Goal: Browse casually: Explore the website without a specific task or goal

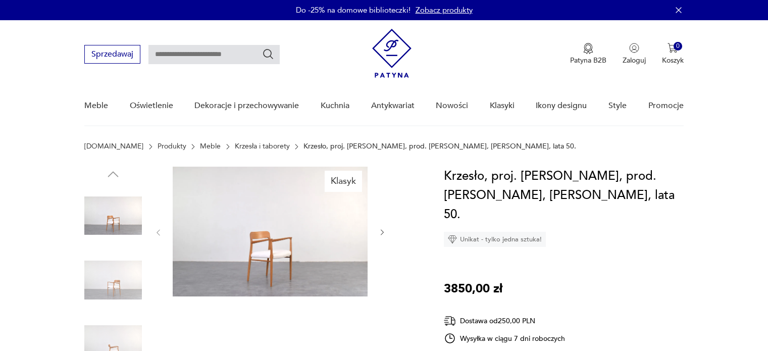
click at [314, 245] on img at bounding box center [270, 232] width 195 height 130
click at [0, 0] on img at bounding box center [0, 0] width 0 height 0
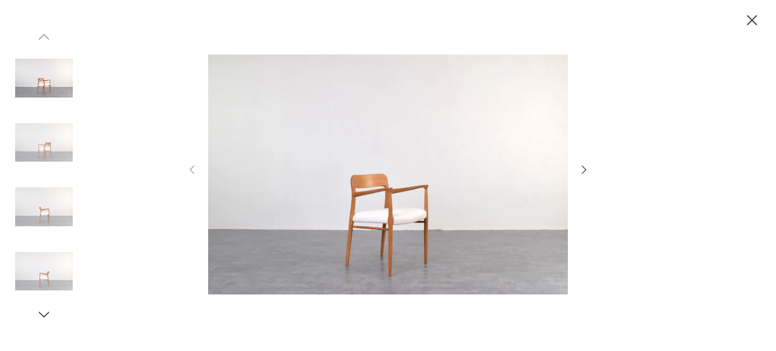
click at [583, 171] on icon "button" at bounding box center [584, 170] width 12 height 12
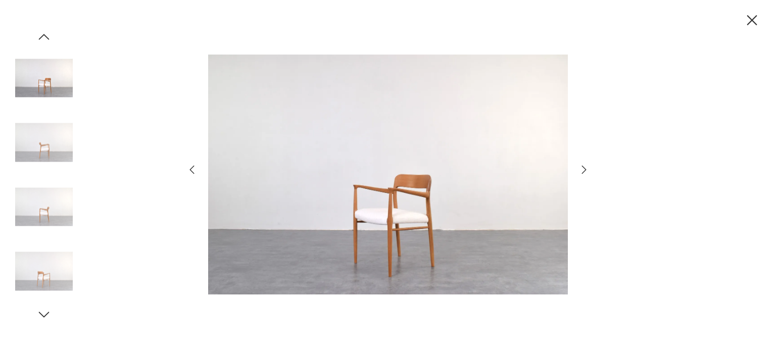
click at [583, 171] on icon "button" at bounding box center [584, 170] width 12 height 12
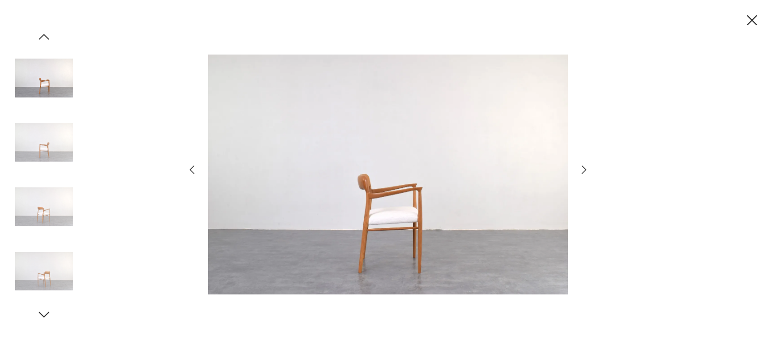
click at [583, 171] on icon "button" at bounding box center [584, 170] width 12 height 12
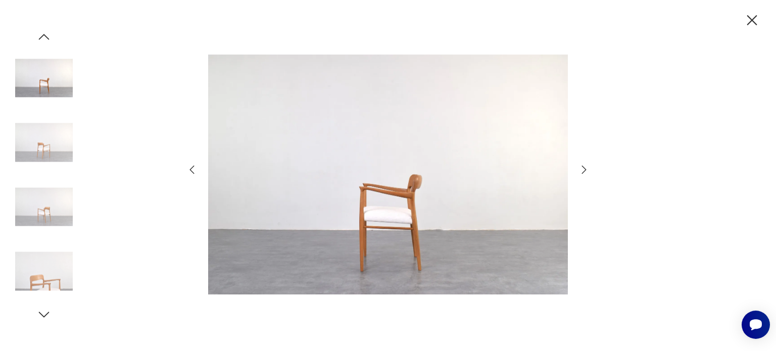
click at [583, 171] on icon "button" at bounding box center [584, 170] width 12 height 12
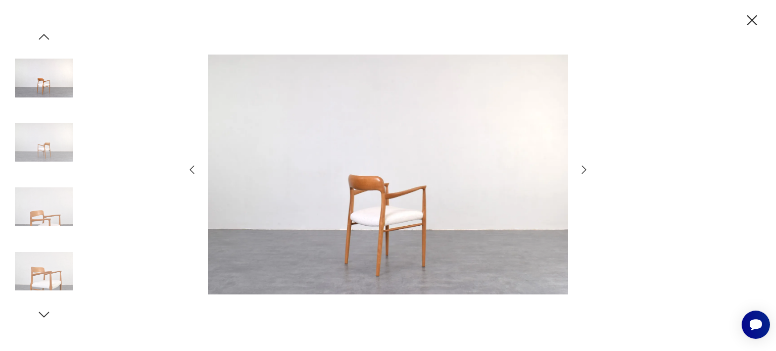
click at [583, 171] on icon "button" at bounding box center [584, 170] width 12 height 12
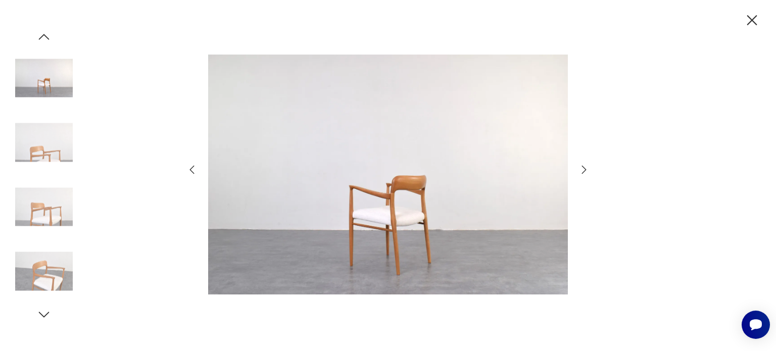
click at [583, 171] on icon "button" at bounding box center [584, 170] width 12 height 12
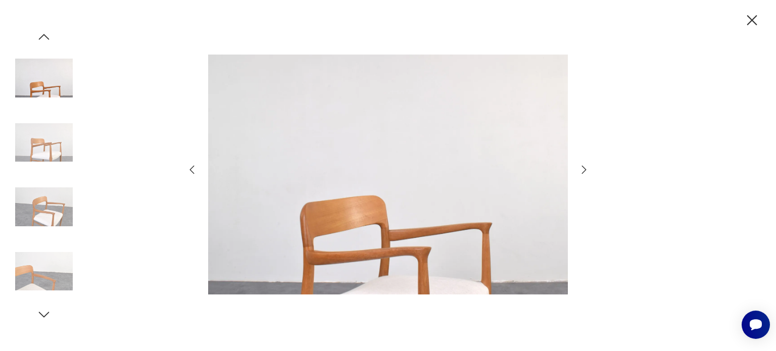
click at [583, 171] on icon "button" at bounding box center [584, 170] width 12 height 12
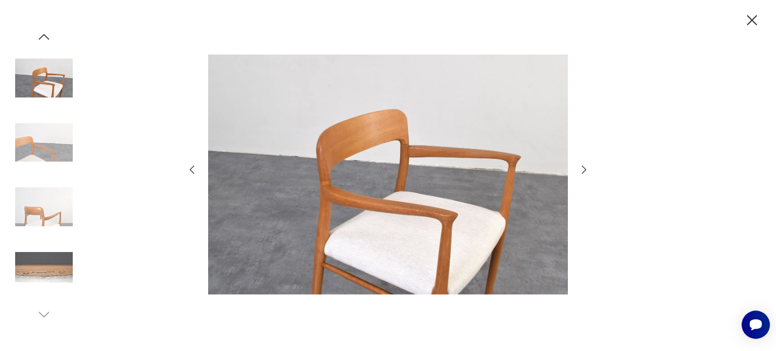
click at [583, 171] on icon "button" at bounding box center [584, 170] width 12 height 12
